Goal: Navigation & Orientation: Find specific page/section

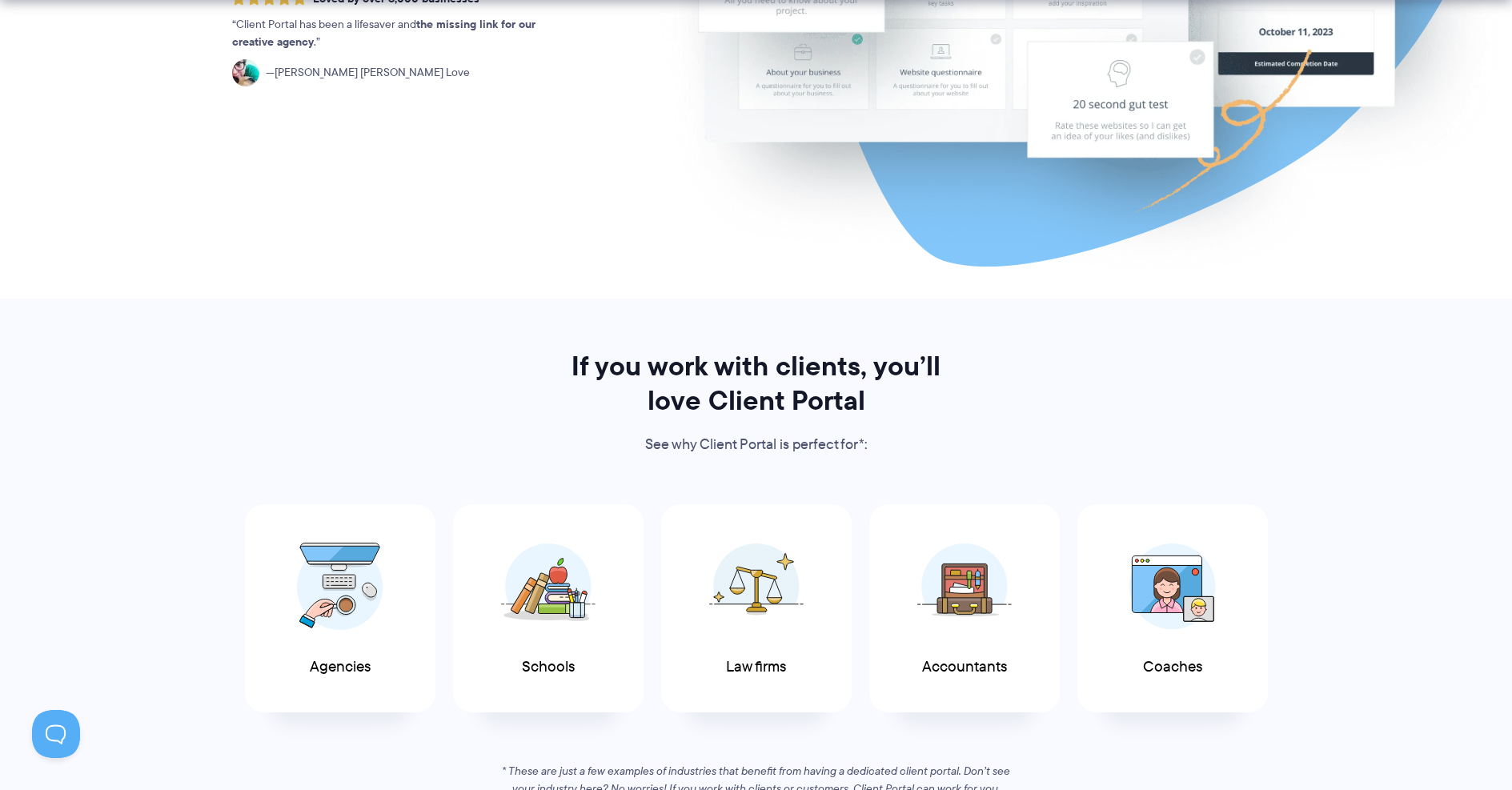
scroll to position [564, 0]
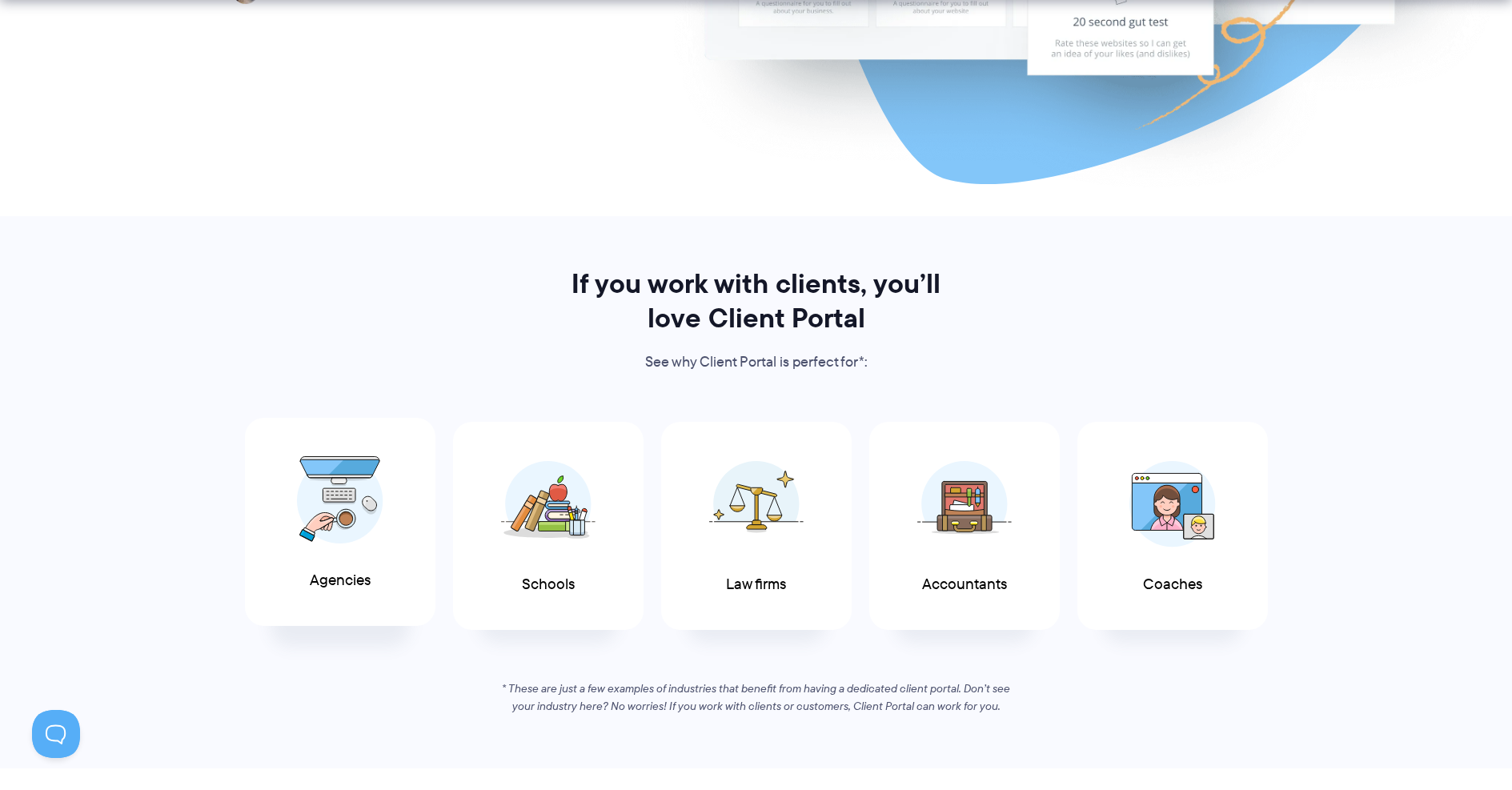
click at [338, 495] on img at bounding box center [340, 499] width 87 height 88
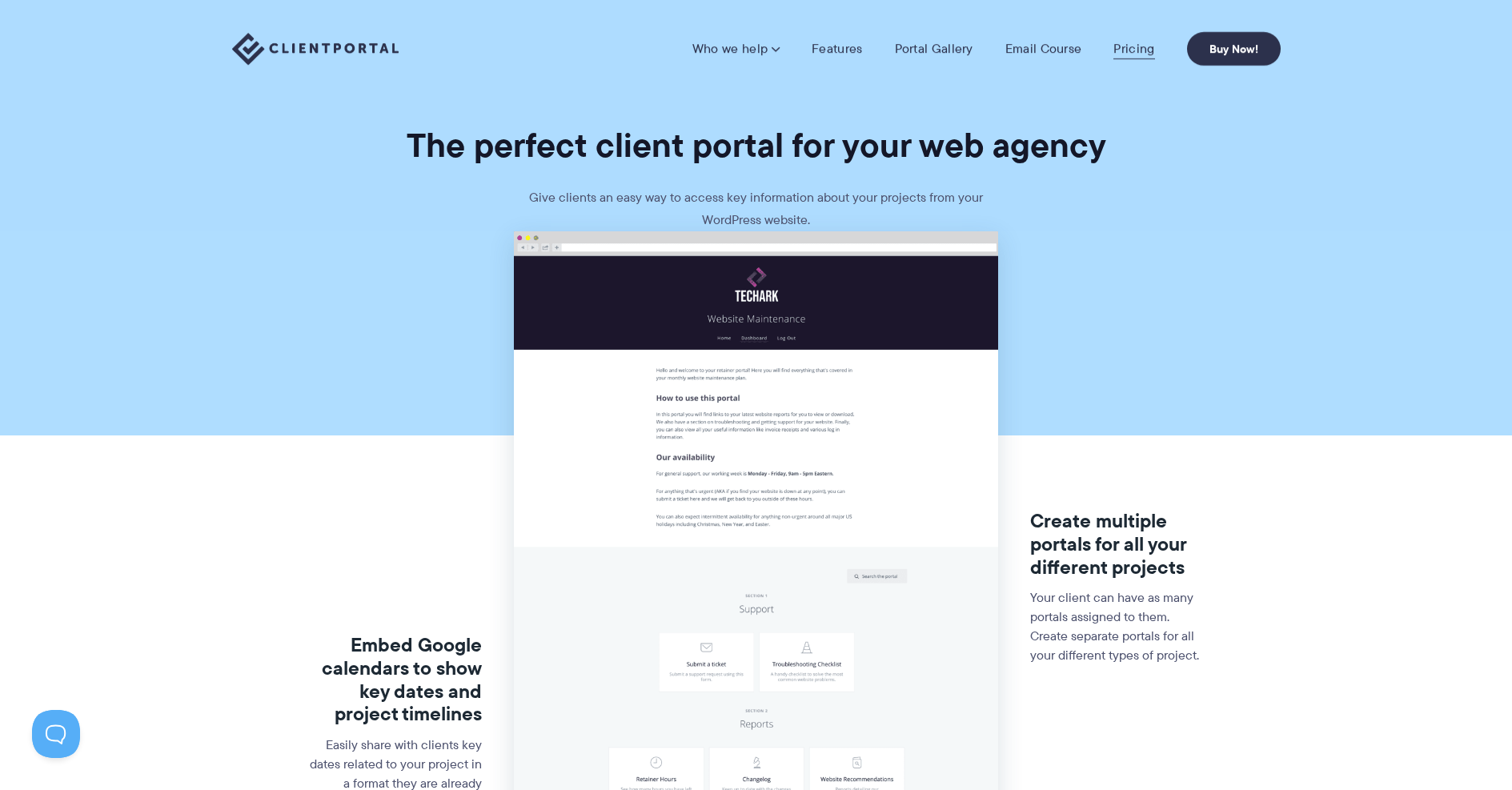
click at [1129, 53] on link "Pricing" at bounding box center [1133, 49] width 41 height 16
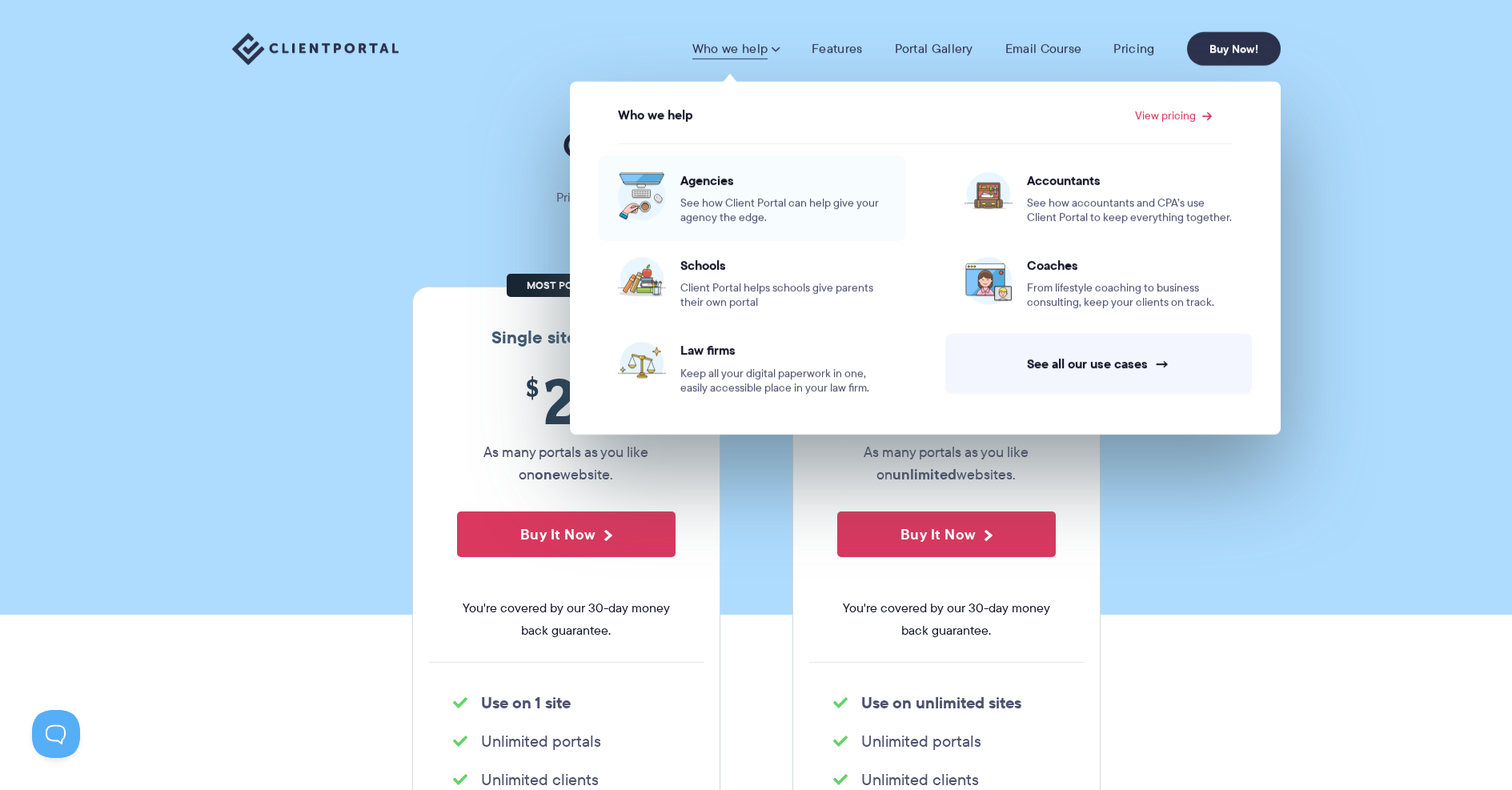
click at [751, 202] on span "See how Client Portal can help give your agency the edge." at bounding box center [782, 210] width 206 height 29
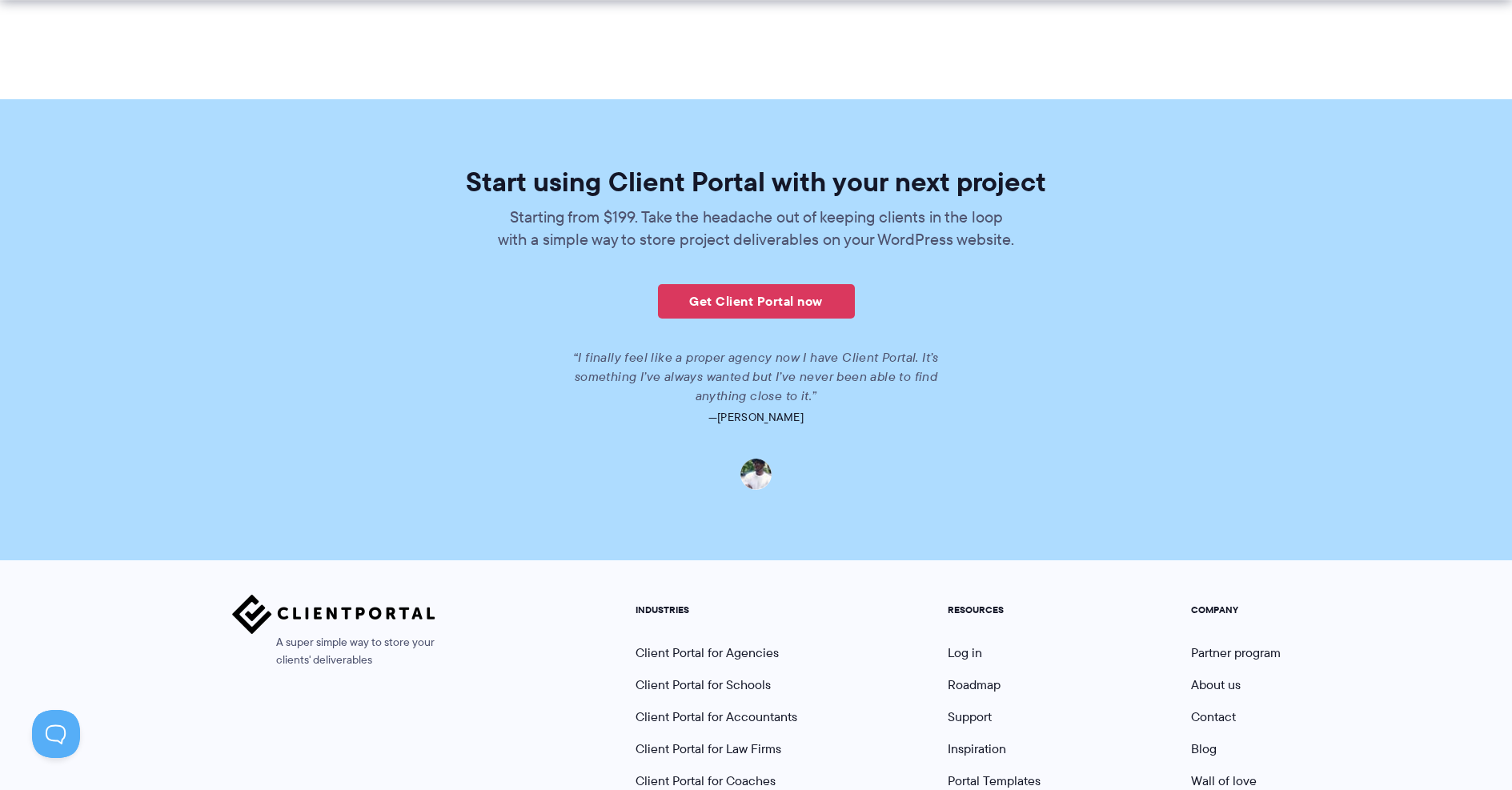
scroll to position [3623, 0]
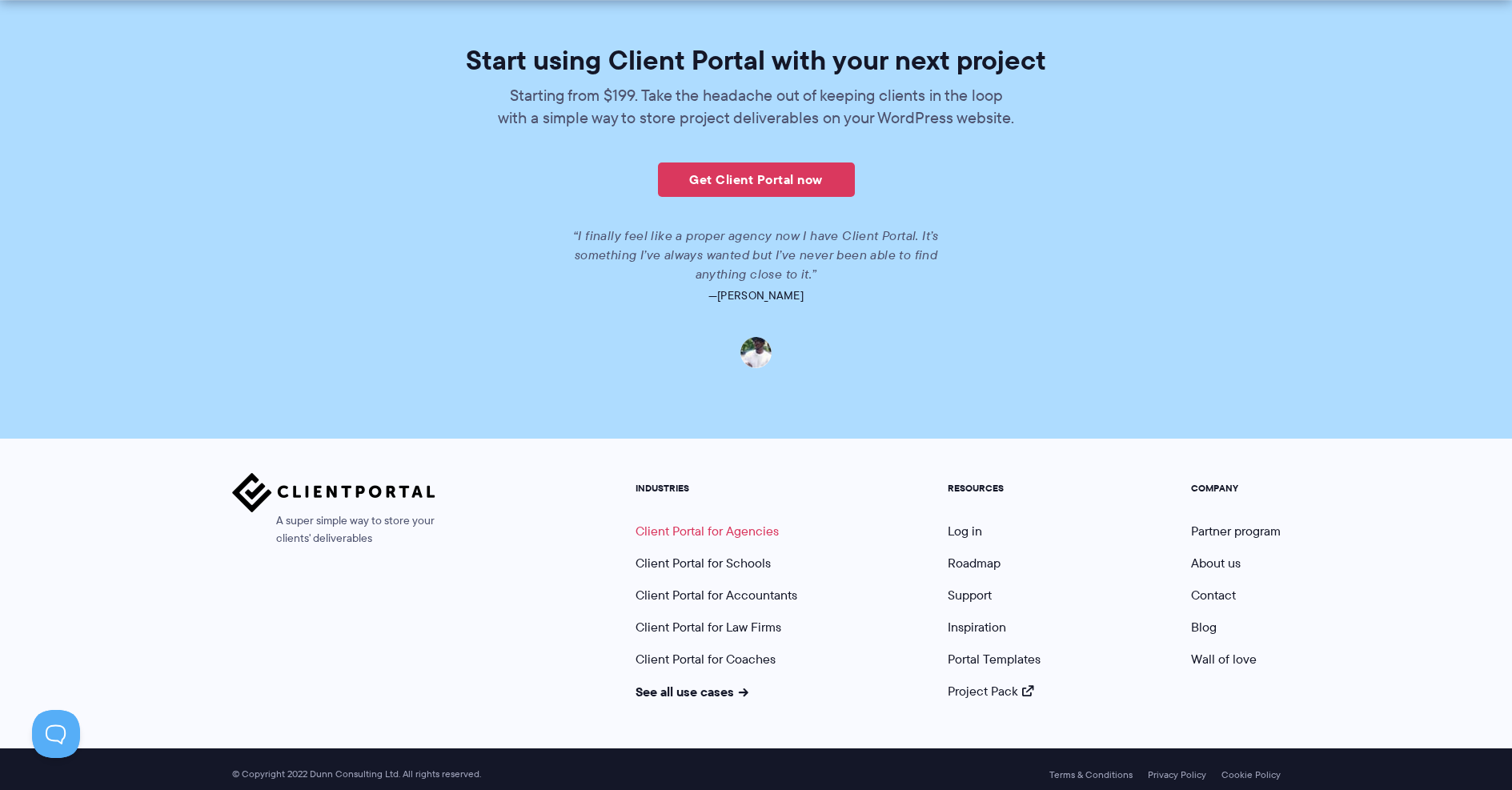
click at [749, 522] on link "Client Portal for Agencies" at bounding box center [707, 531] width 143 height 18
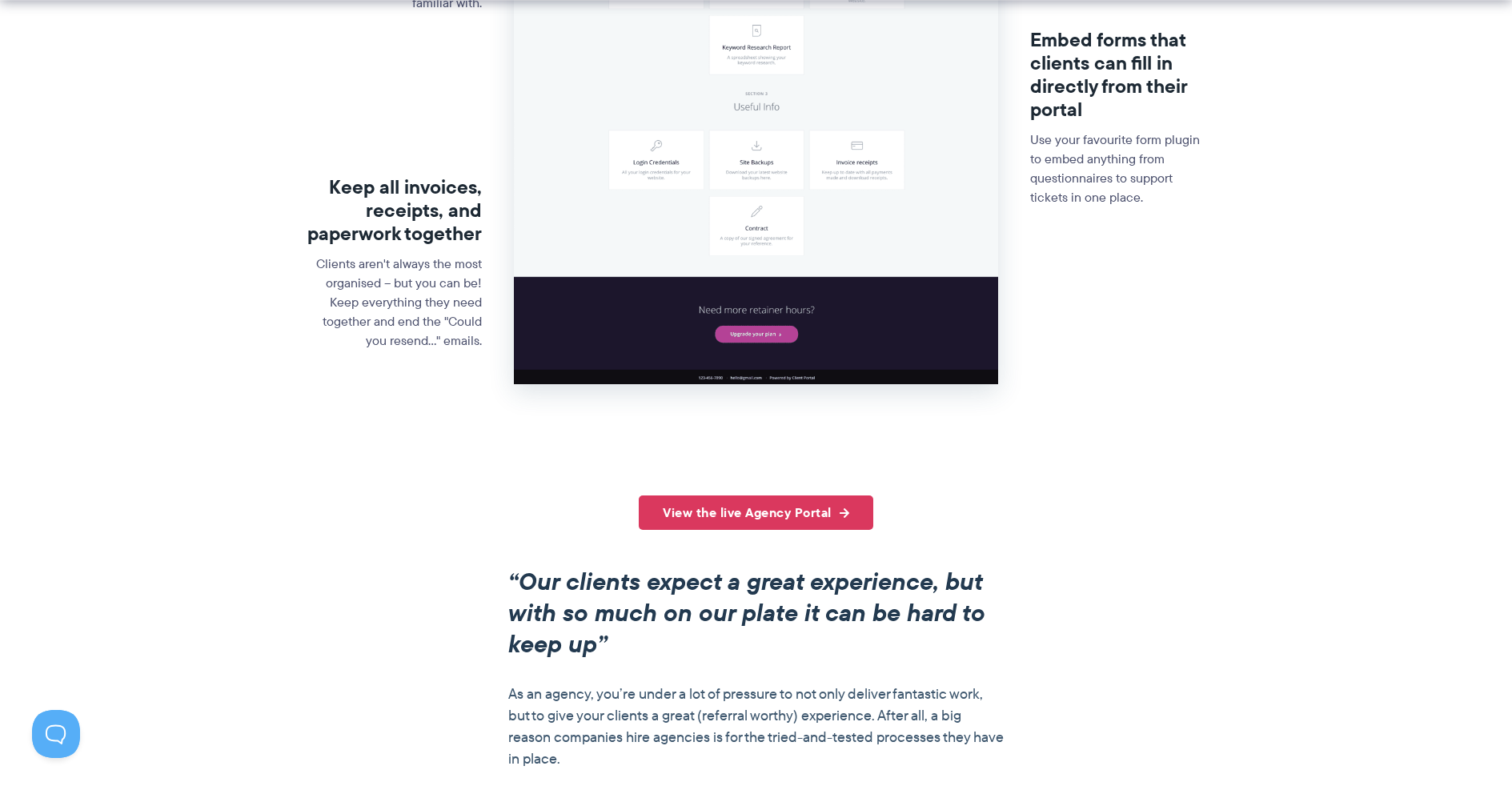
scroll to position [882, 0]
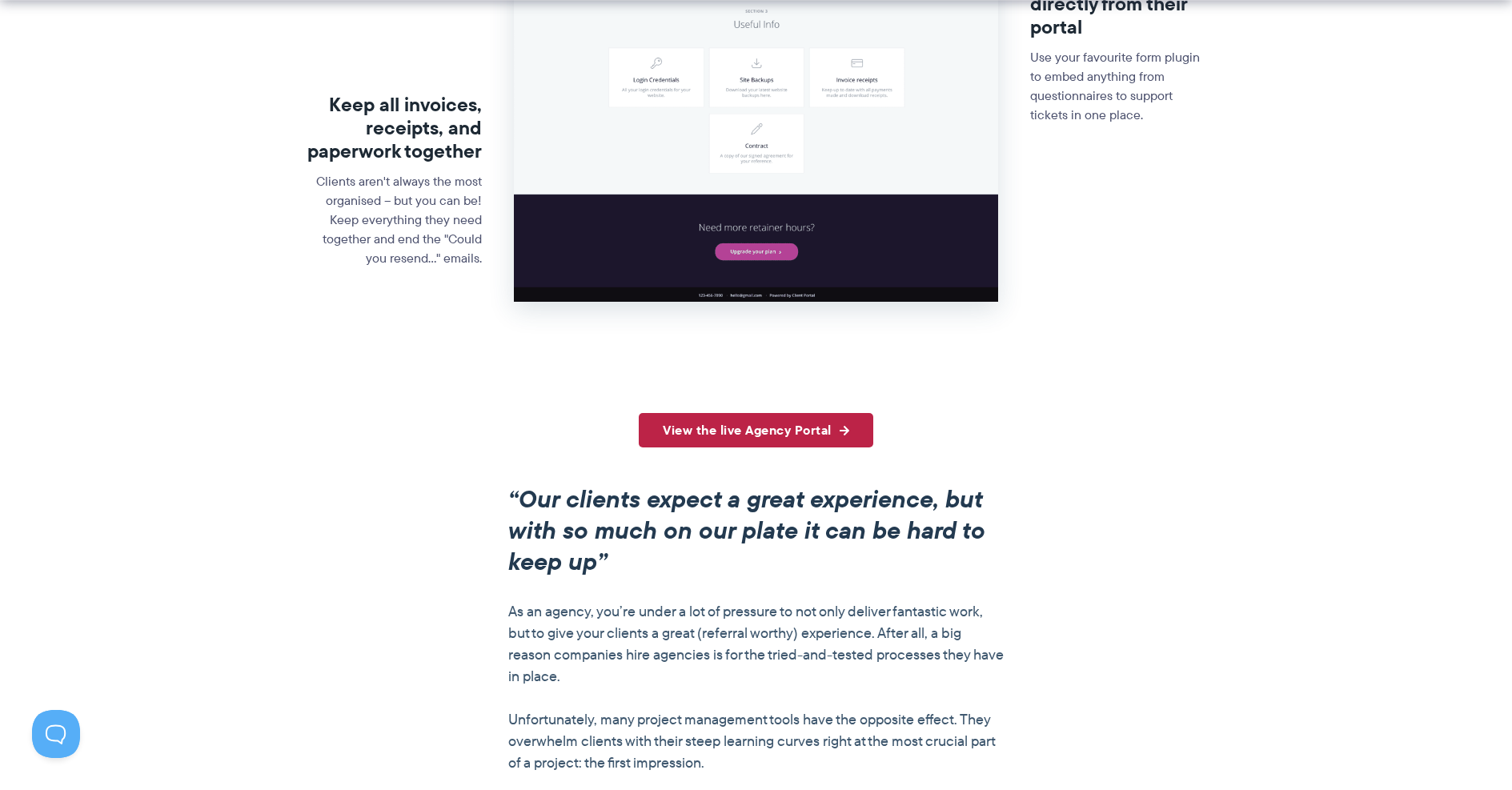
click at [743, 435] on link "View the live Agency Portal" at bounding box center [756, 430] width 234 height 35
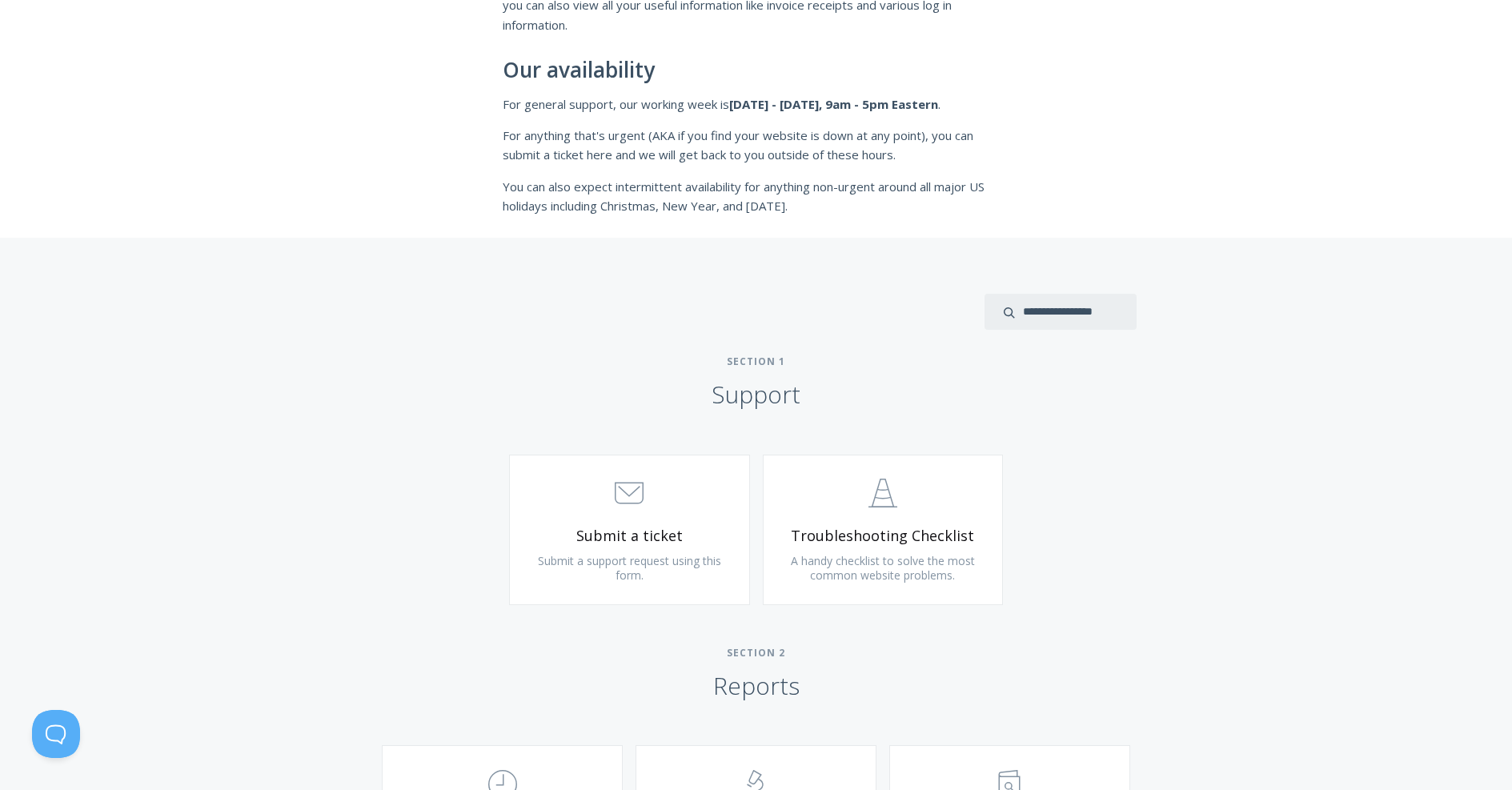
scroll to position [503, 0]
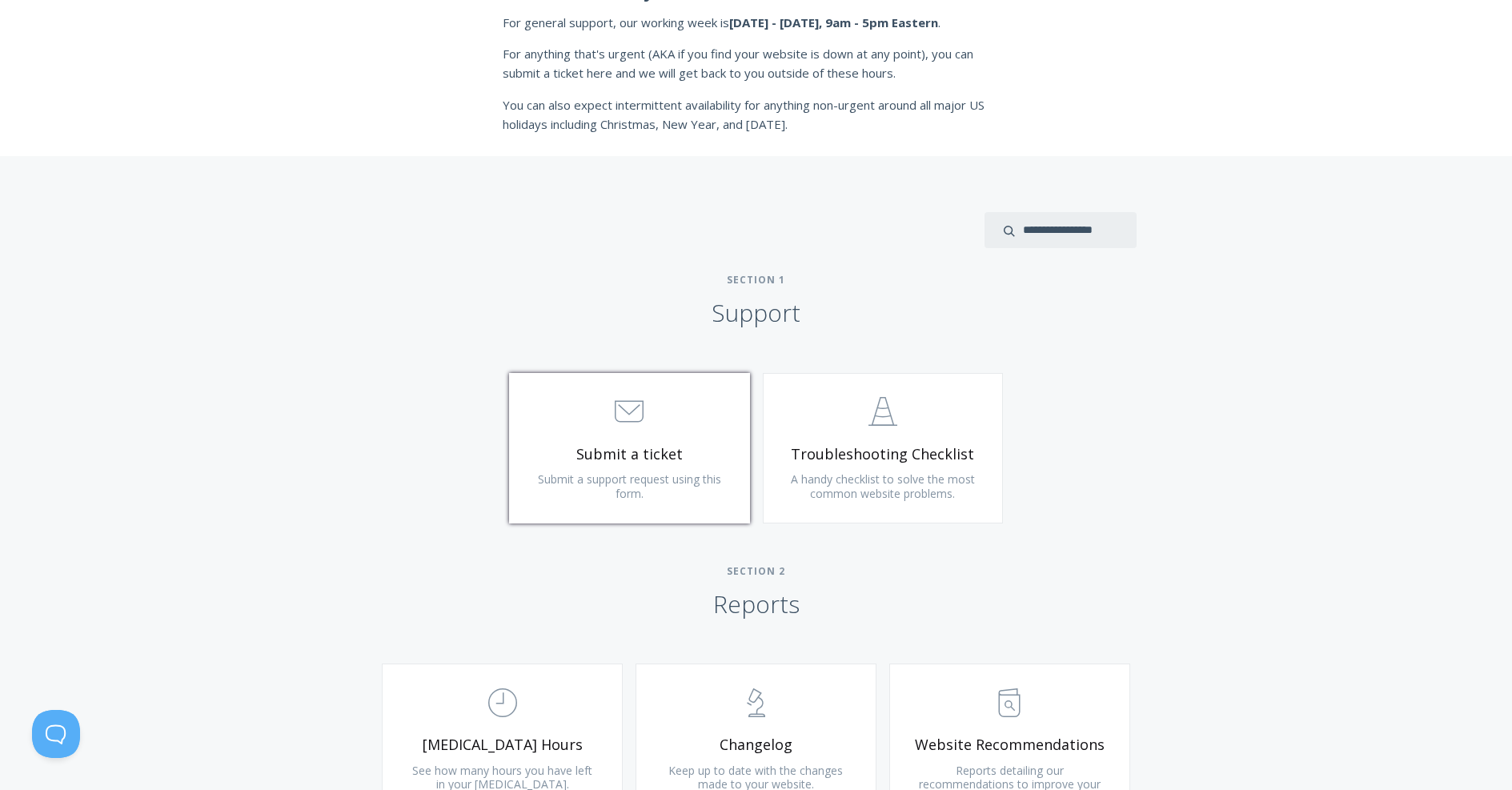
click at [645, 449] on span "Submit a ticket" at bounding box center [629, 454] width 192 height 18
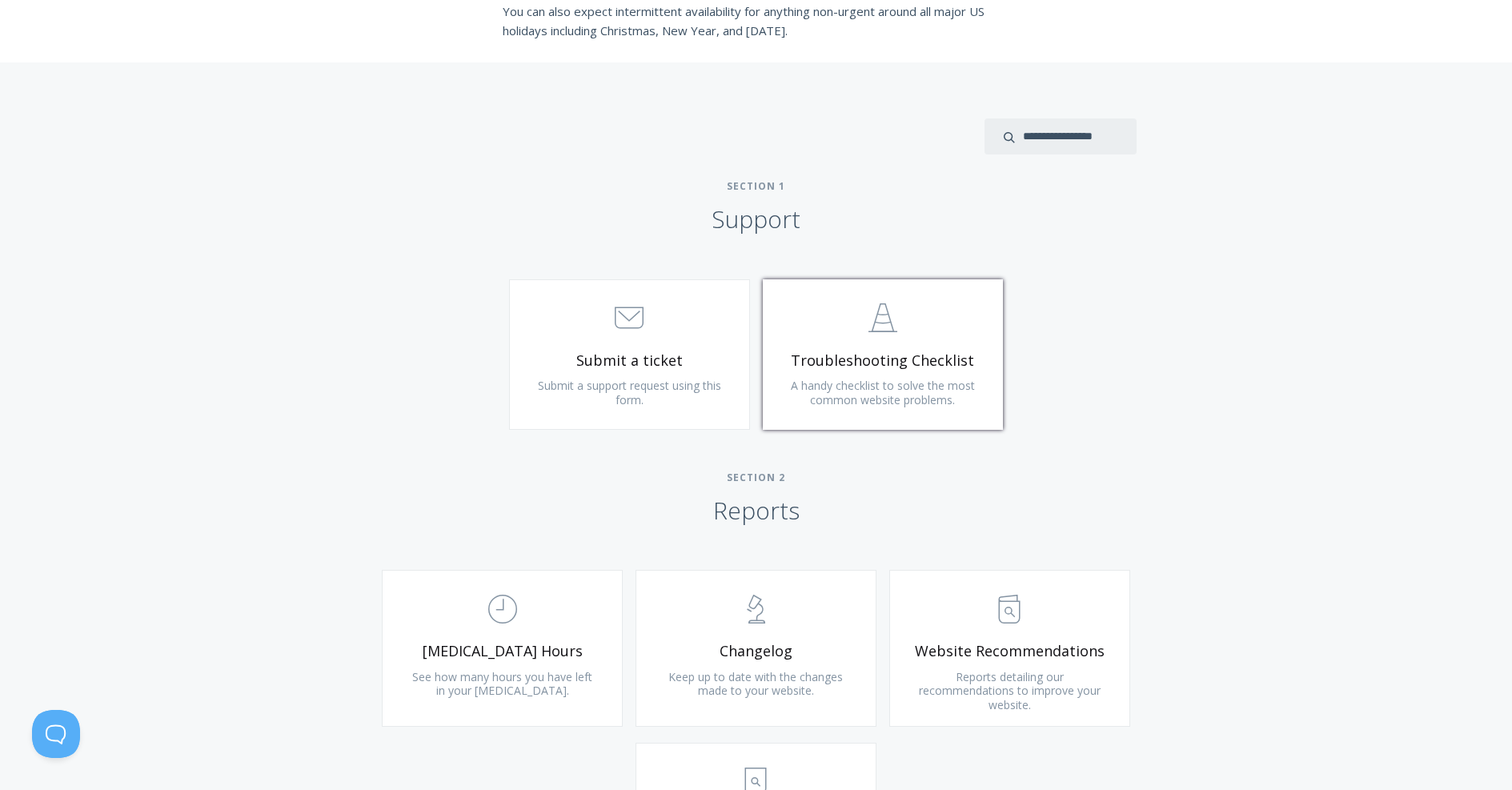
scroll to position [843, 0]
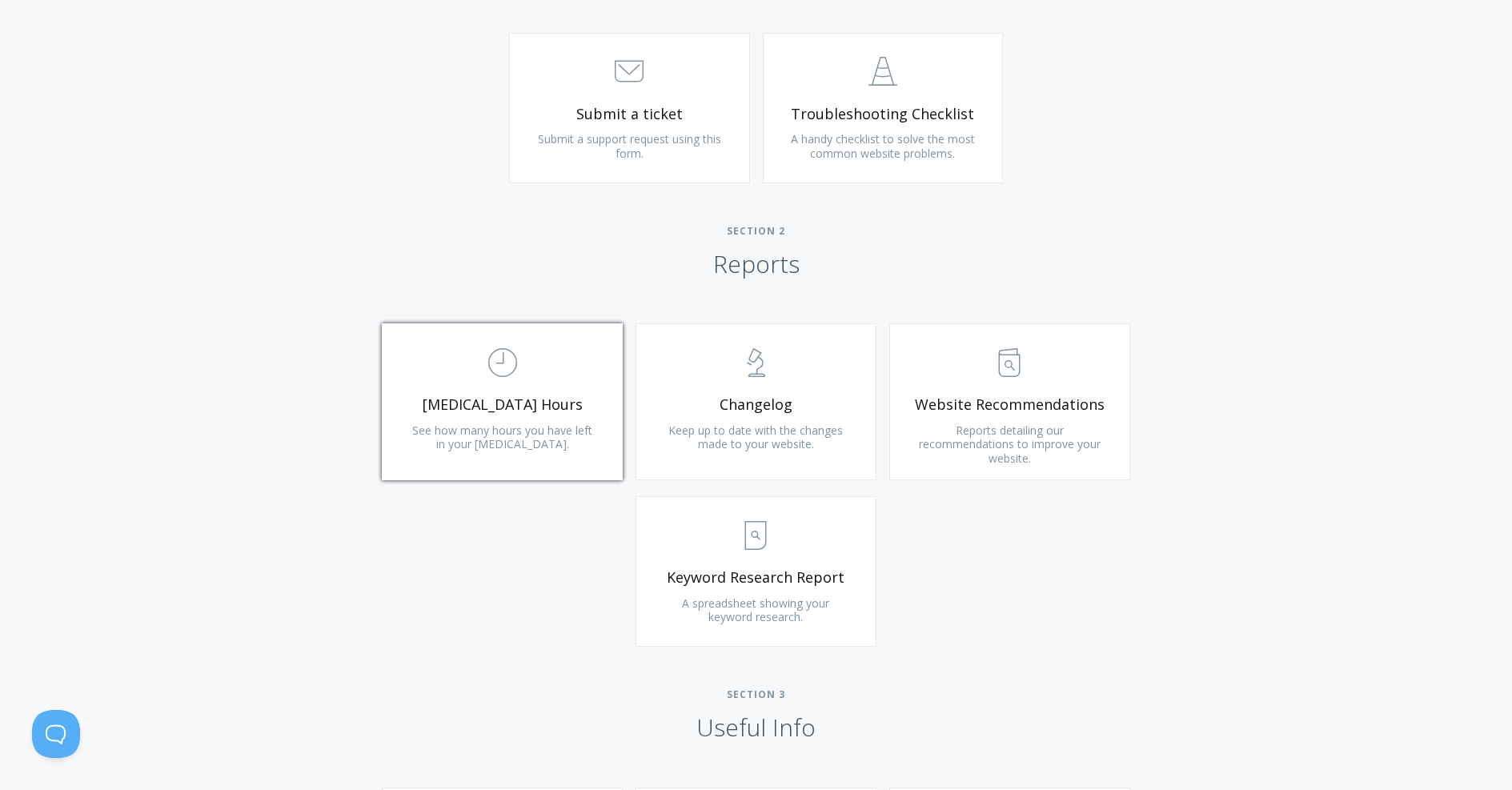
click at [548, 422] on span "See how many hours you have left in your [MEDICAL_DATA]." at bounding box center [502, 437] width 180 height 29
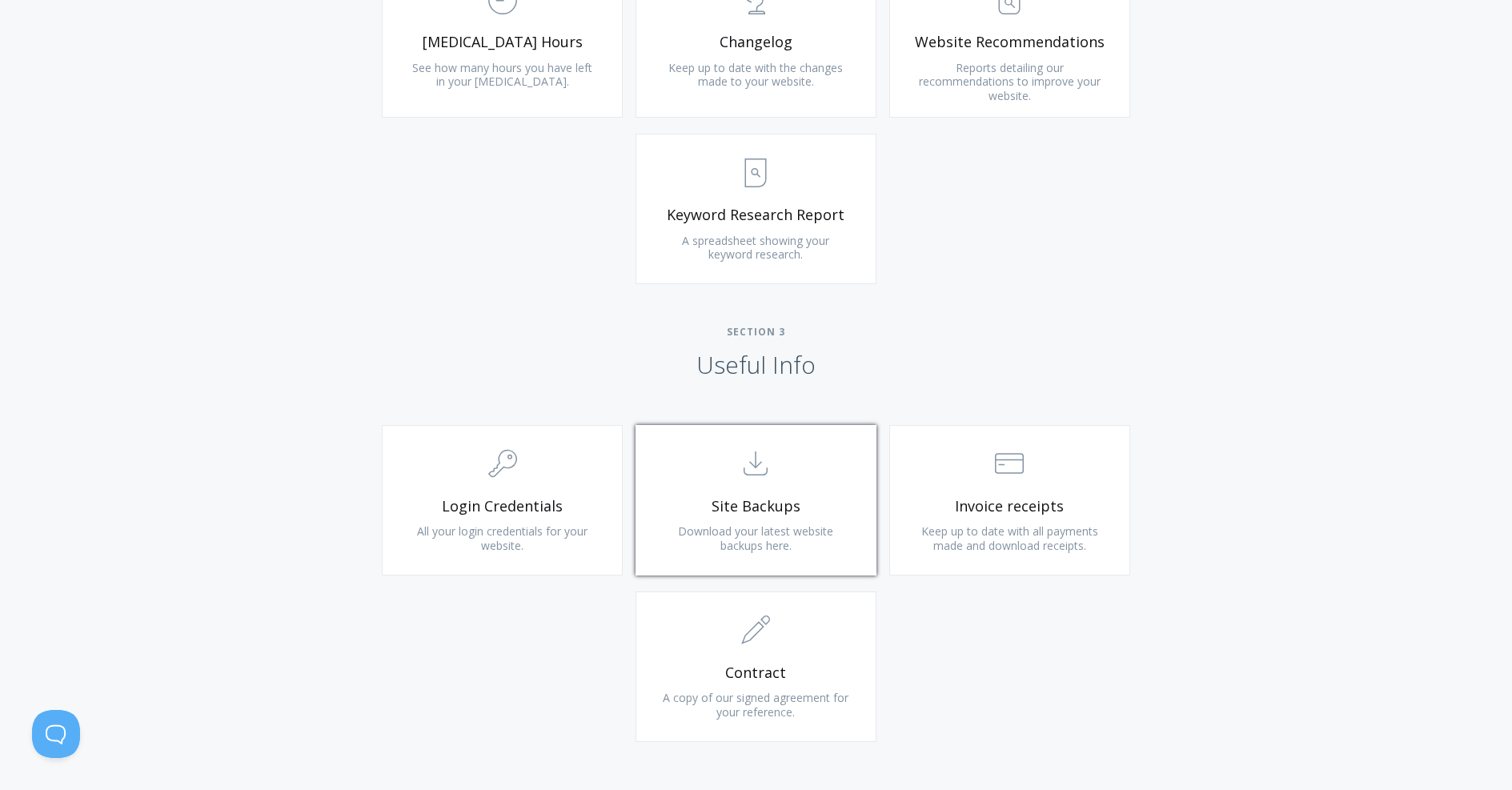
scroll to position [1478, 0]
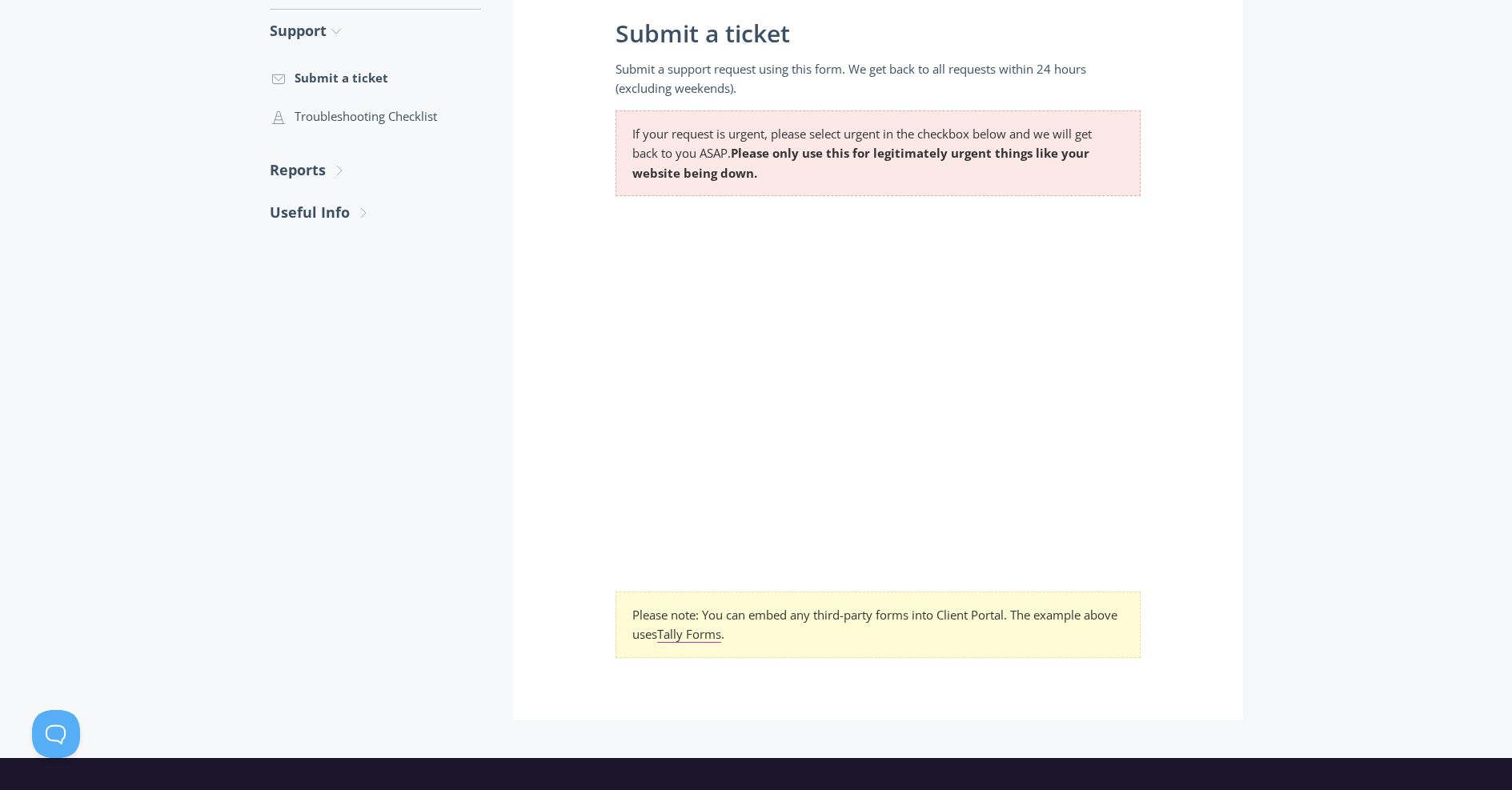
scroll to position [361, 0]
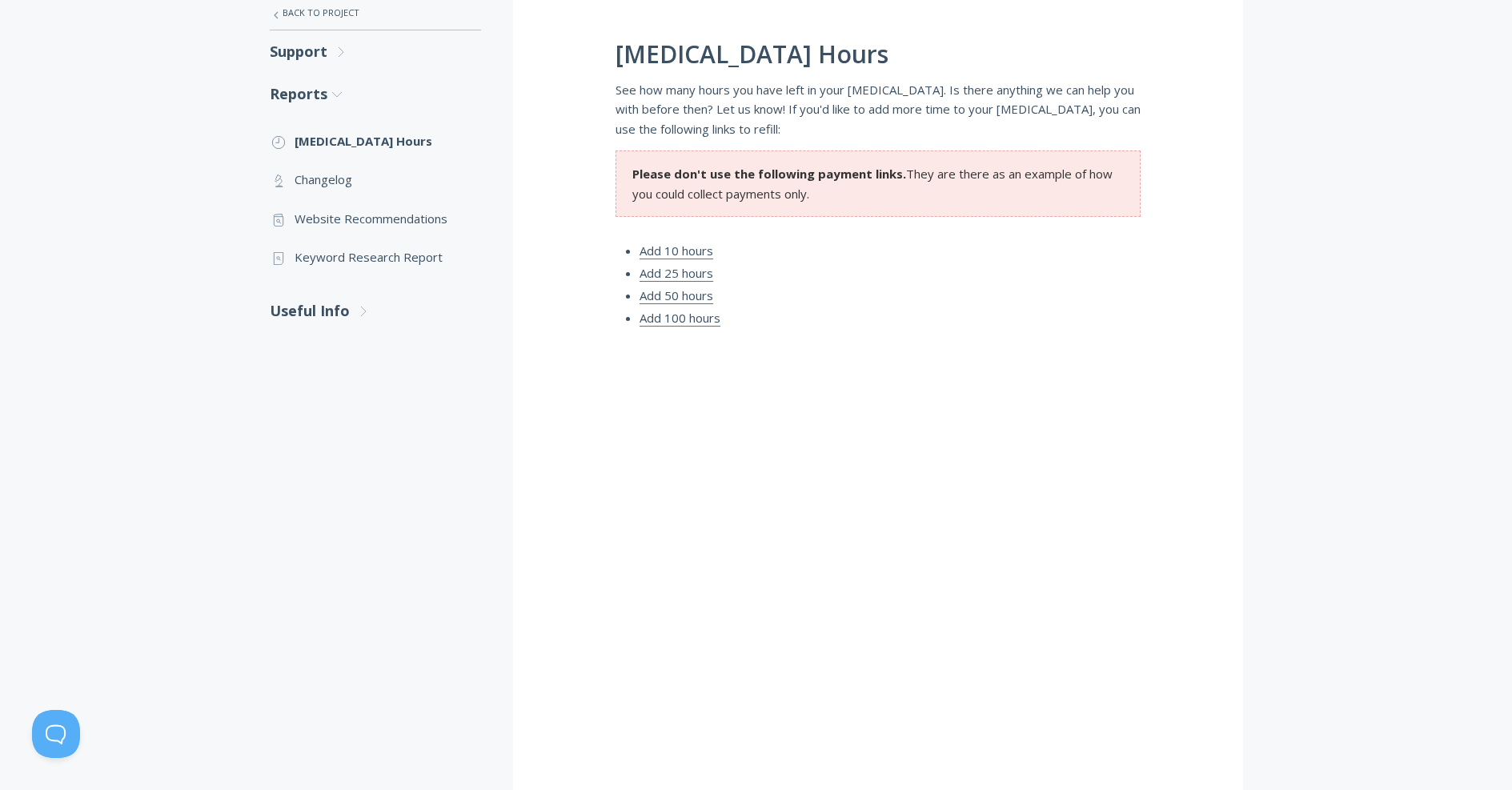
scroll to position [412, 0]
